Goal: Navigation & Orientation: Find specific page/section

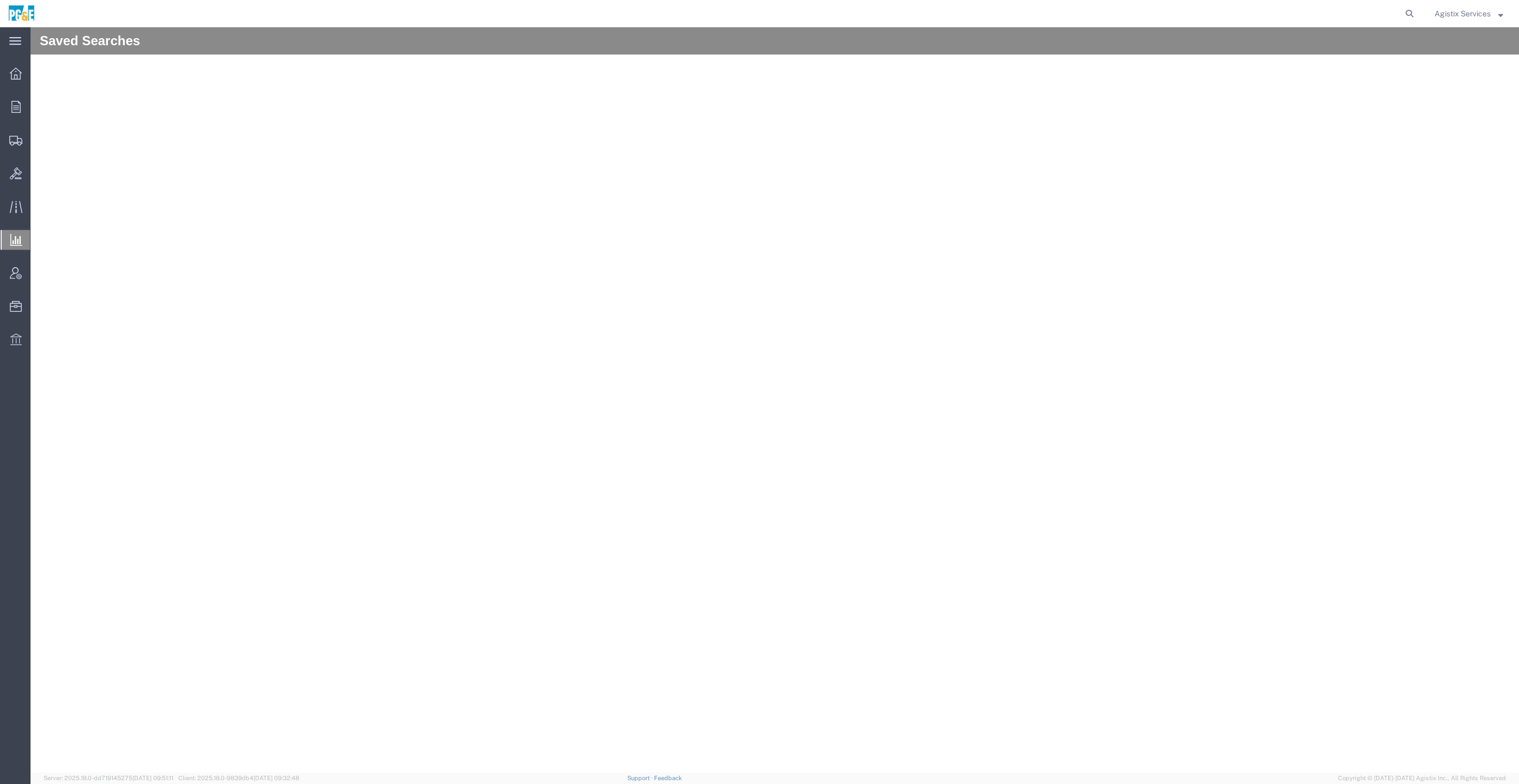
click at [1483, 7] on span "Agistix Services" at bounding box center [1463, 13] width 56 height 12
click at [1462, 78] on link "Logout" at bounding box center [1468, 77] width 85 height 19
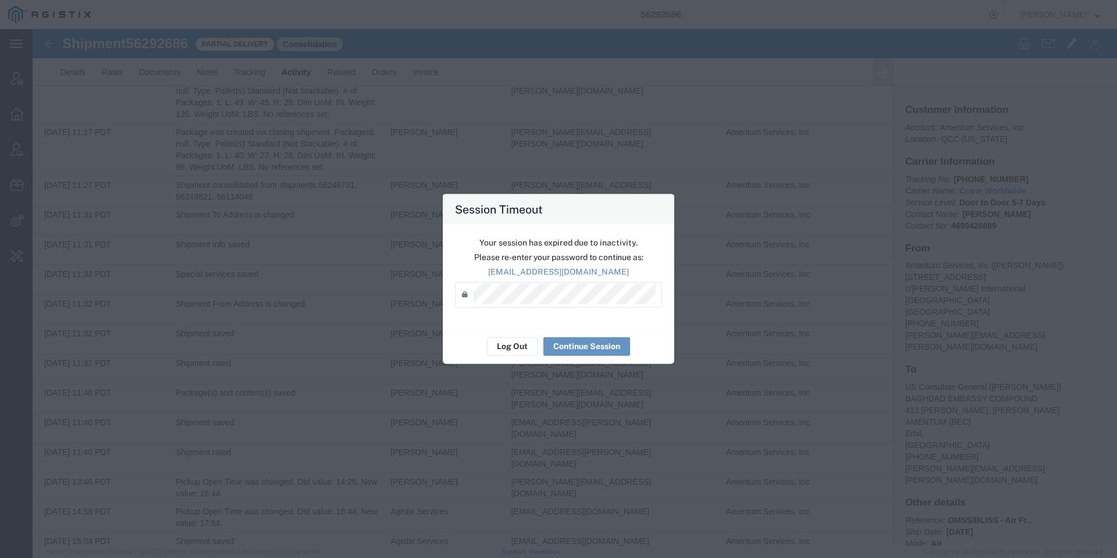
scroll to position [1512, 0]
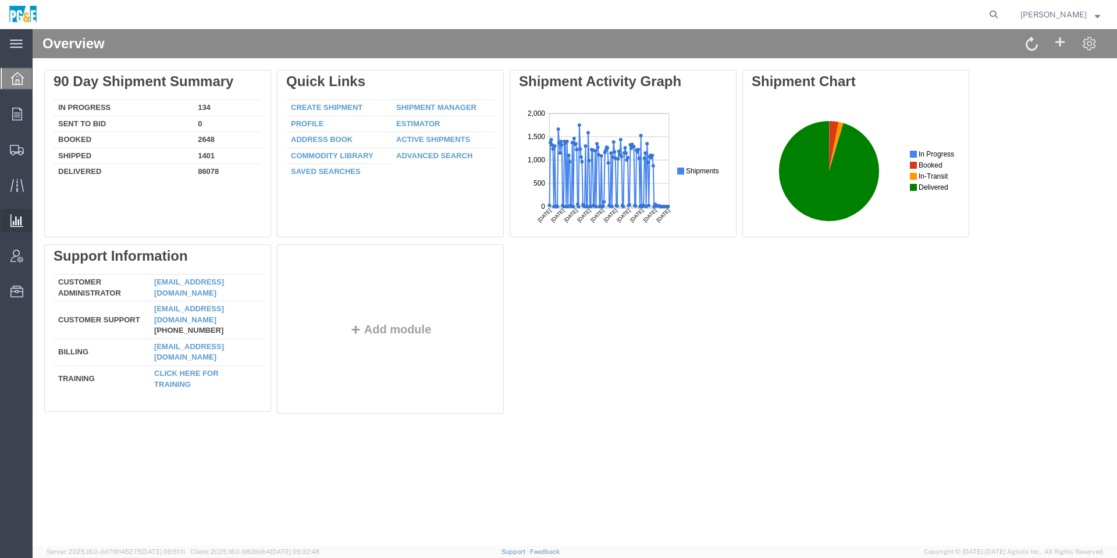
click at [0, 0] on span "Analyses" at bounding box center [0, 0] width 0 height 0
